Goal: Find specific page/section: Find specific page/section

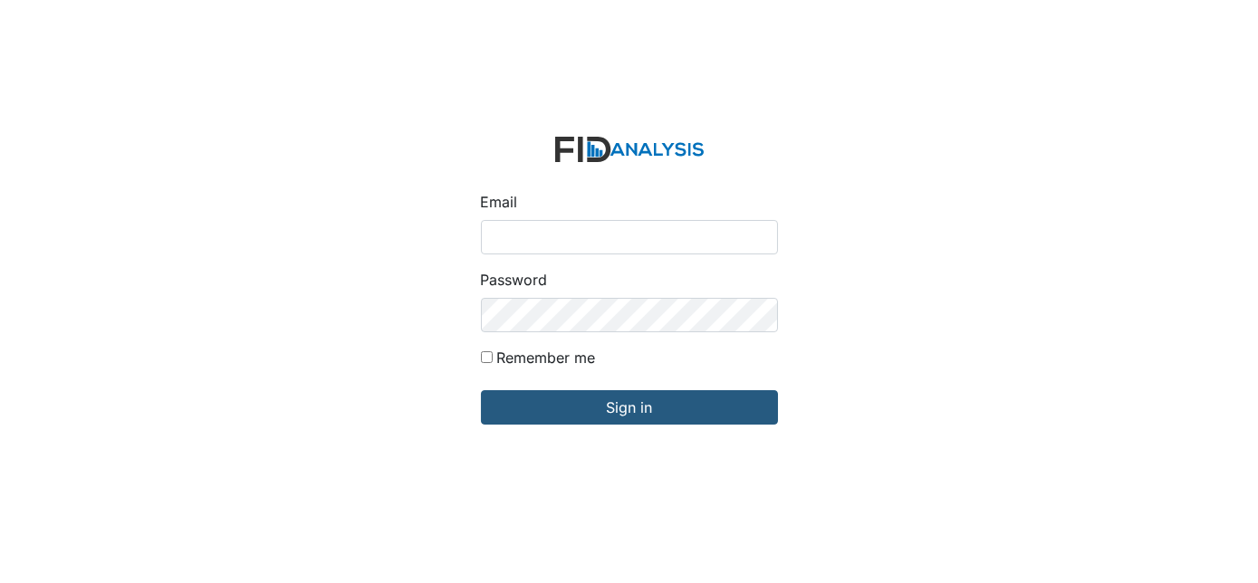
type input "[EMAIL_ADDRESS][DOMAIN_NAME]"
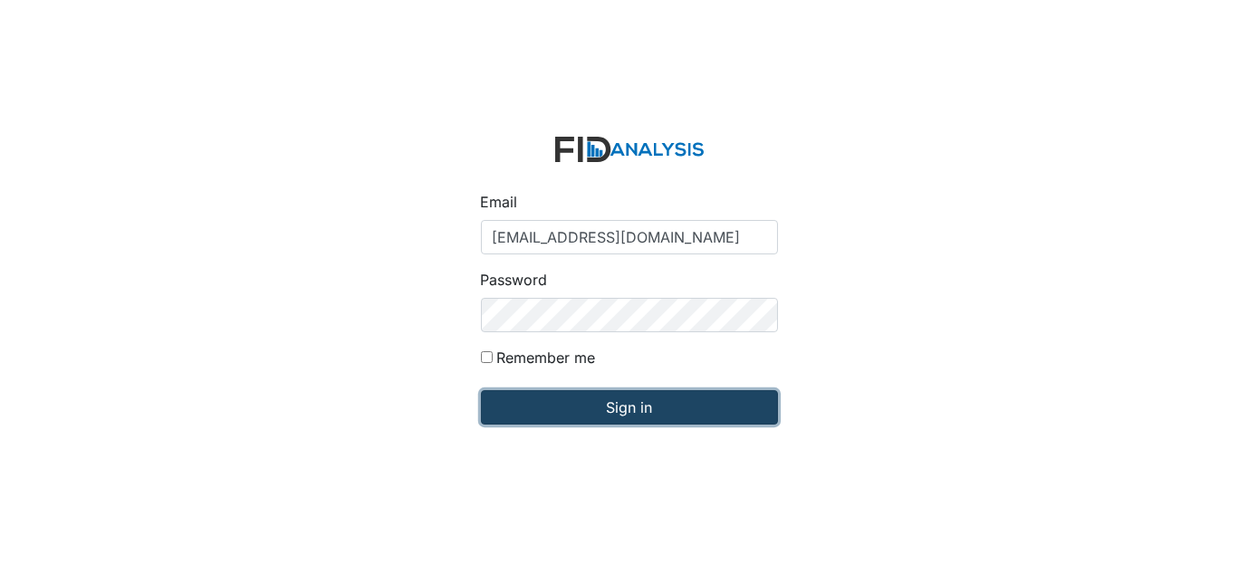
click at [743, 408] on input "Sign in" at bounding box center [629, 407] width 297 height 34
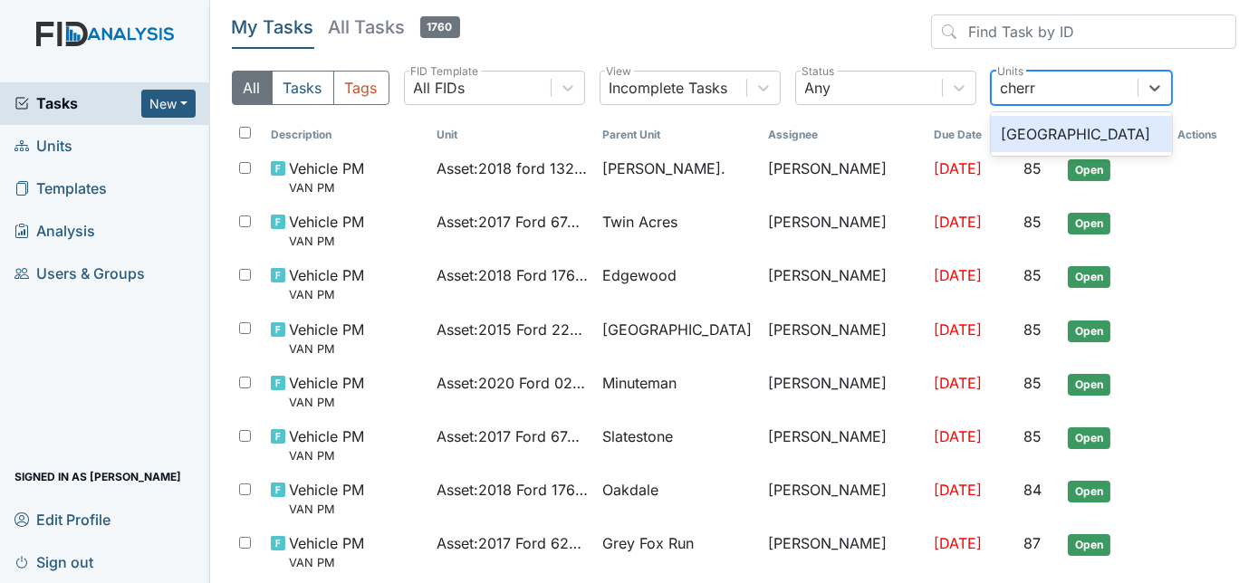
type input "cherry"
click at [1090, 132] on div "Cherry Lane" at bounding box center [1081, 134] width 181 height 36
